Goal: Task Accomplishment & Management: Manage account settings

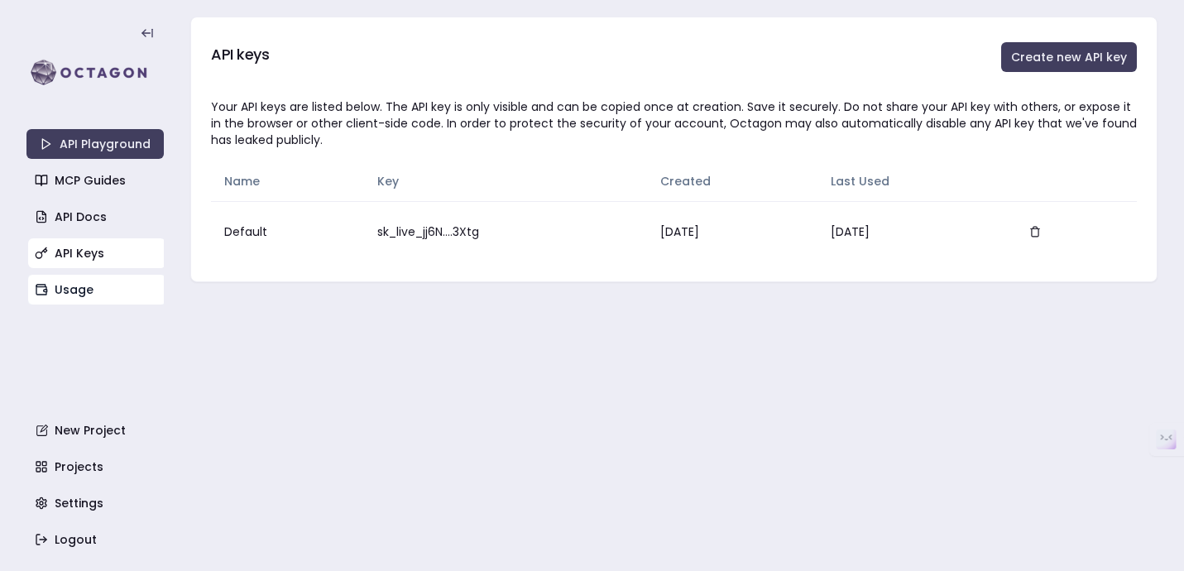
click at [97, 285] on link "Usage" at bounding box center [96, 290] width 137 height 30
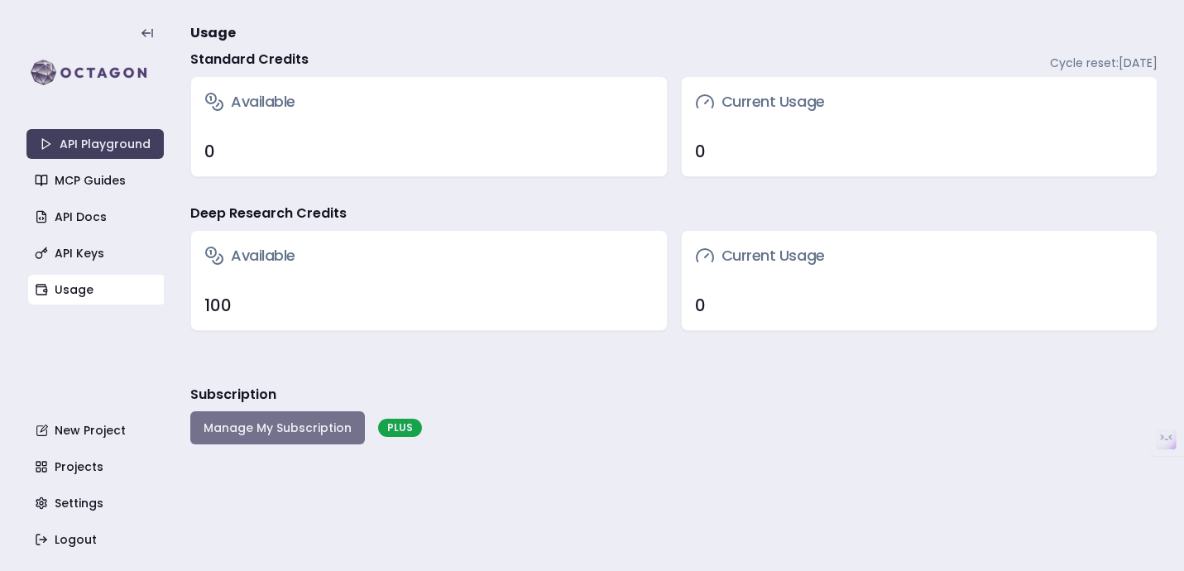
click at [266, 425] on button "Manage My Subscription" at bounding box center [277, 427] width 175 height 33
